Goal: Book appointment/travel/reservation

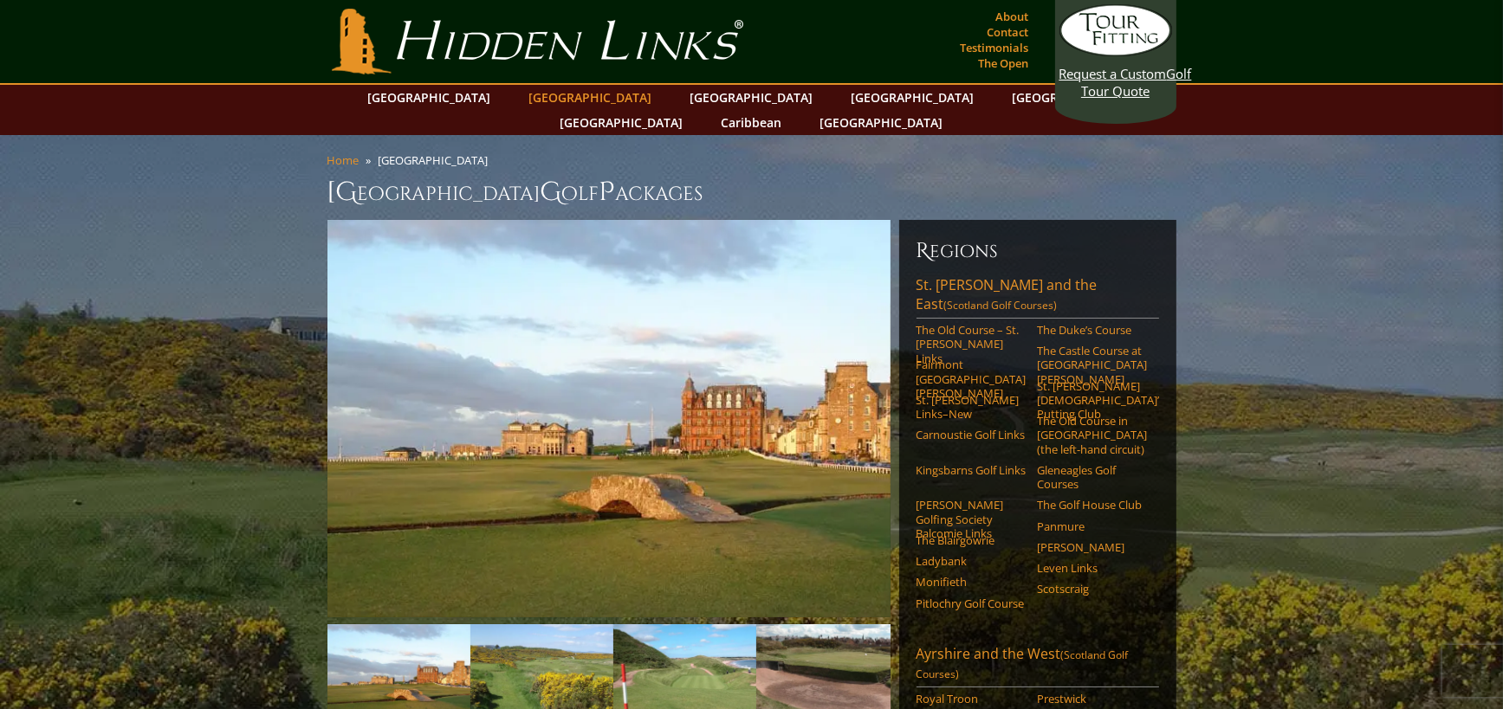
click at [553, 98] on link "[GEOGRAPHIC_DATA]" at bounding box center [591, 97] width 140 height 25
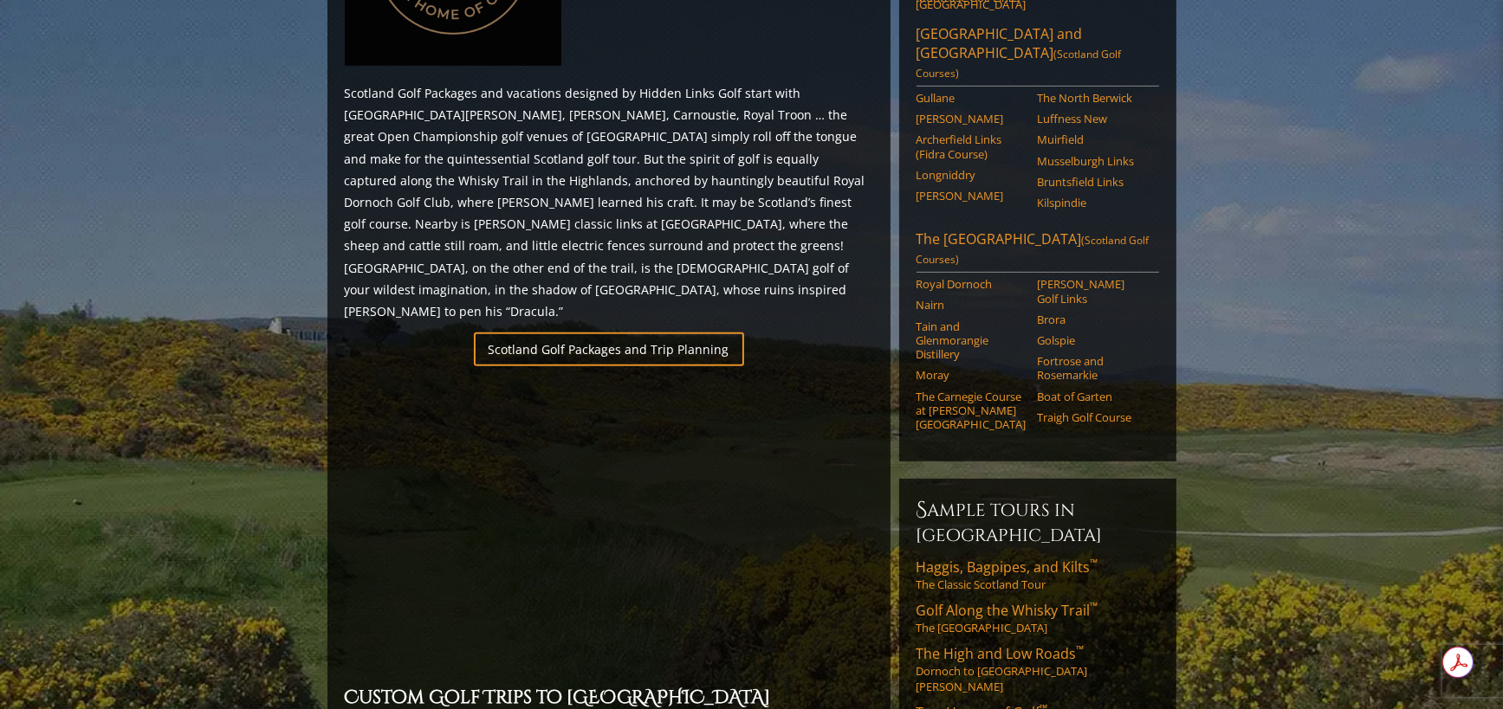
scroll to position [1039, 0]
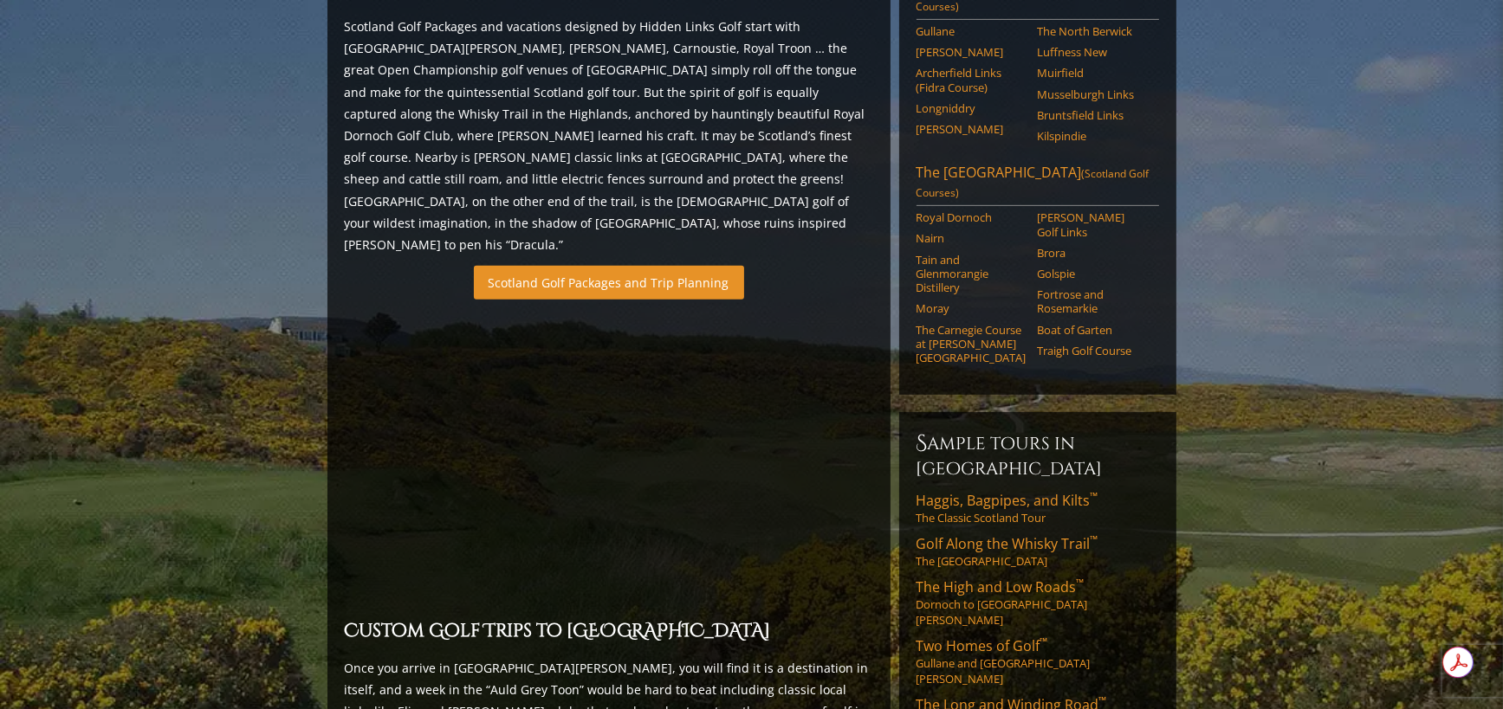
click at [595, 266] on link "Scotland Golf Packages and Trip Planning" at bounding box center [609, 283] width 270 height 34
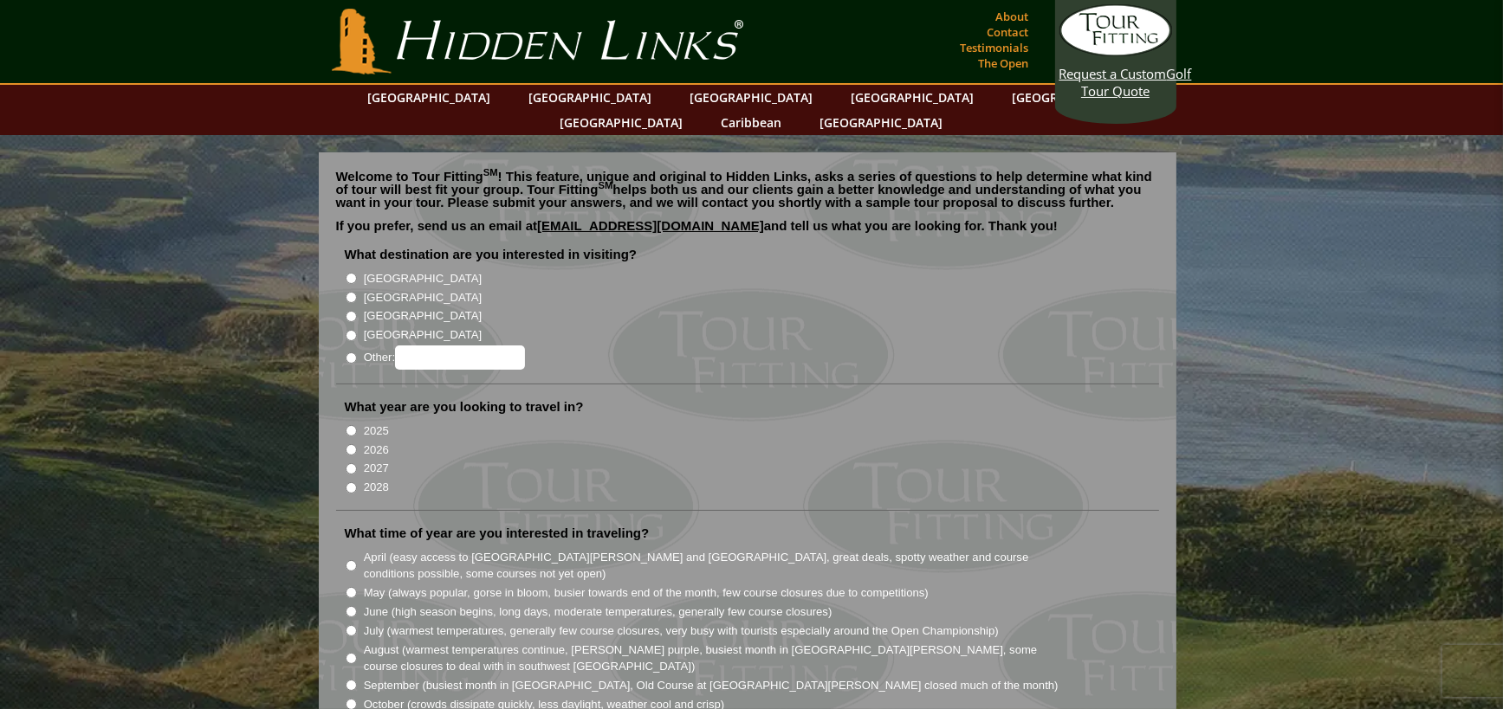
click at [348, 444] on input "2026" at bounding box center [351, 449] width 11 height 11
radio input "true"
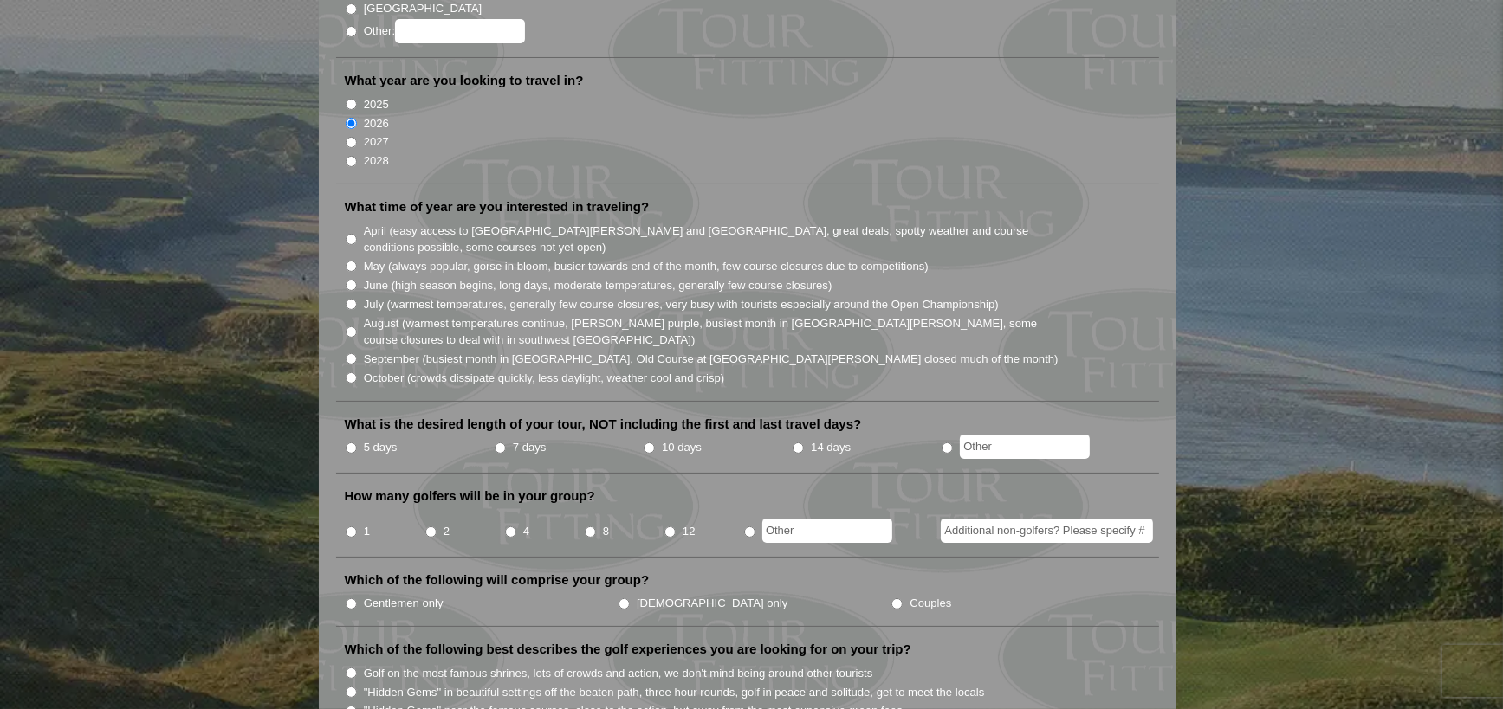
scroll to position [86, 0]
